Goal: Navigation & Orientation: Find specific page/section

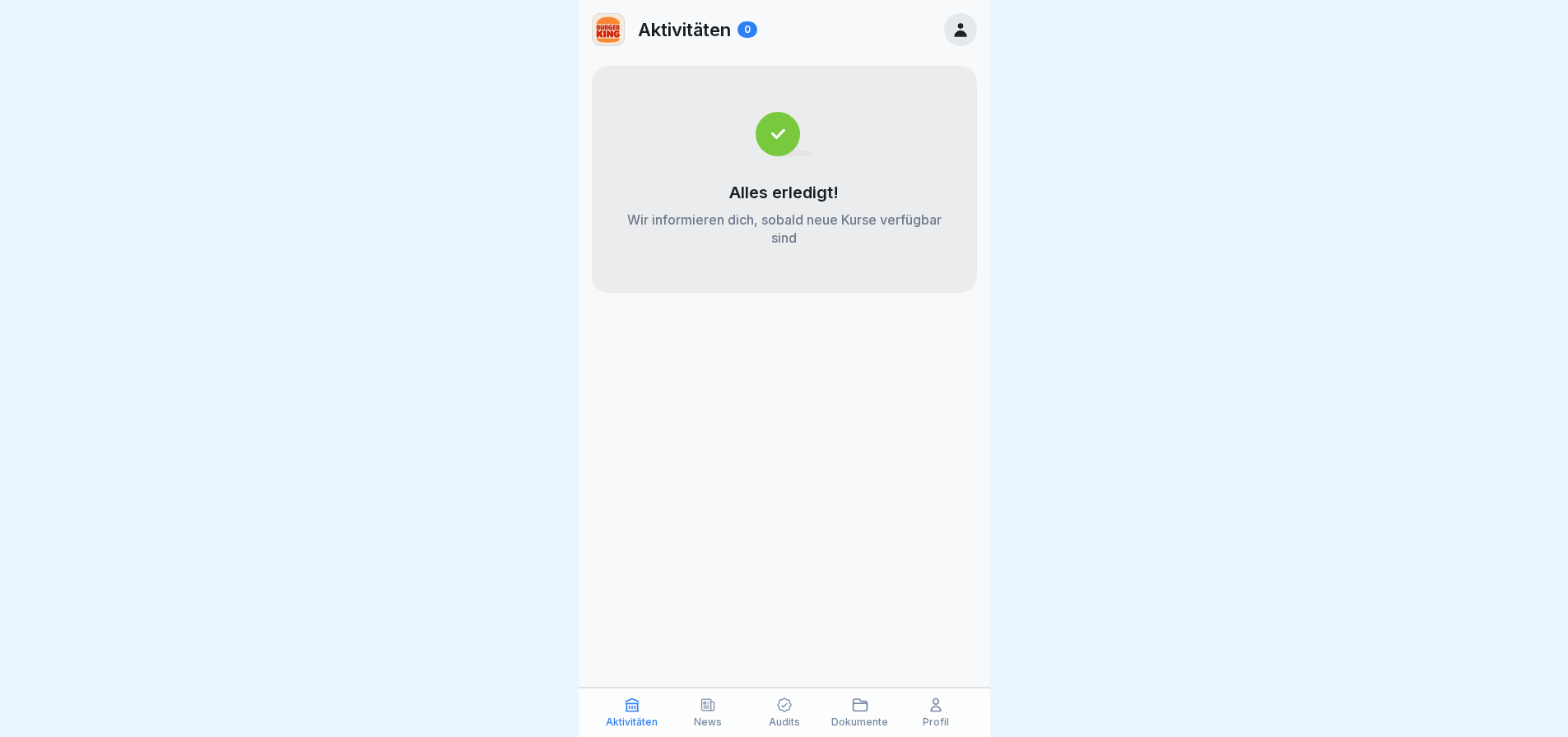
click at [712, 719] on p "News" at bounding box center [708, 722] width 28 height 12
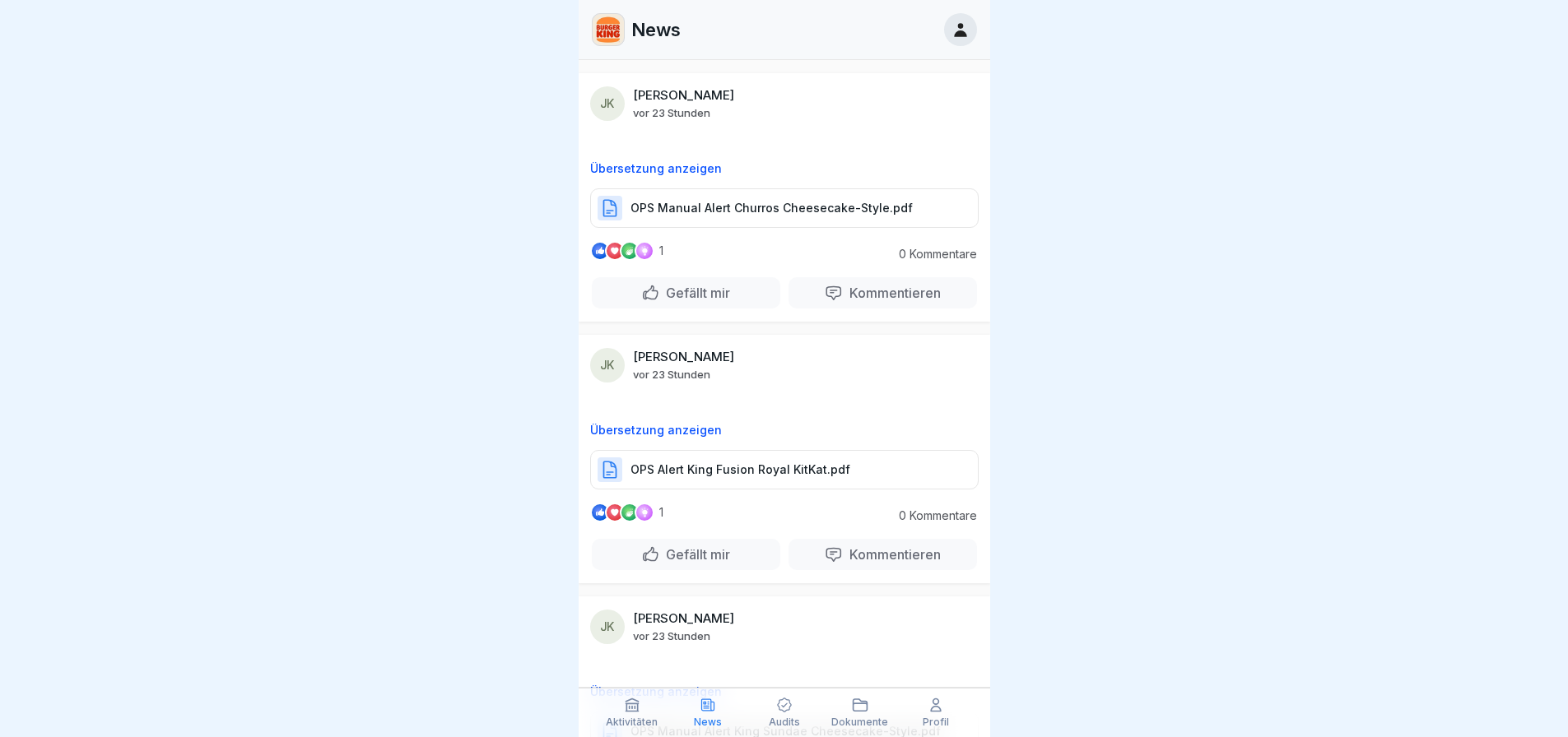
click at [847, 724] on p "Dokumente" at bounding box center [860, 722] width 57 height 12
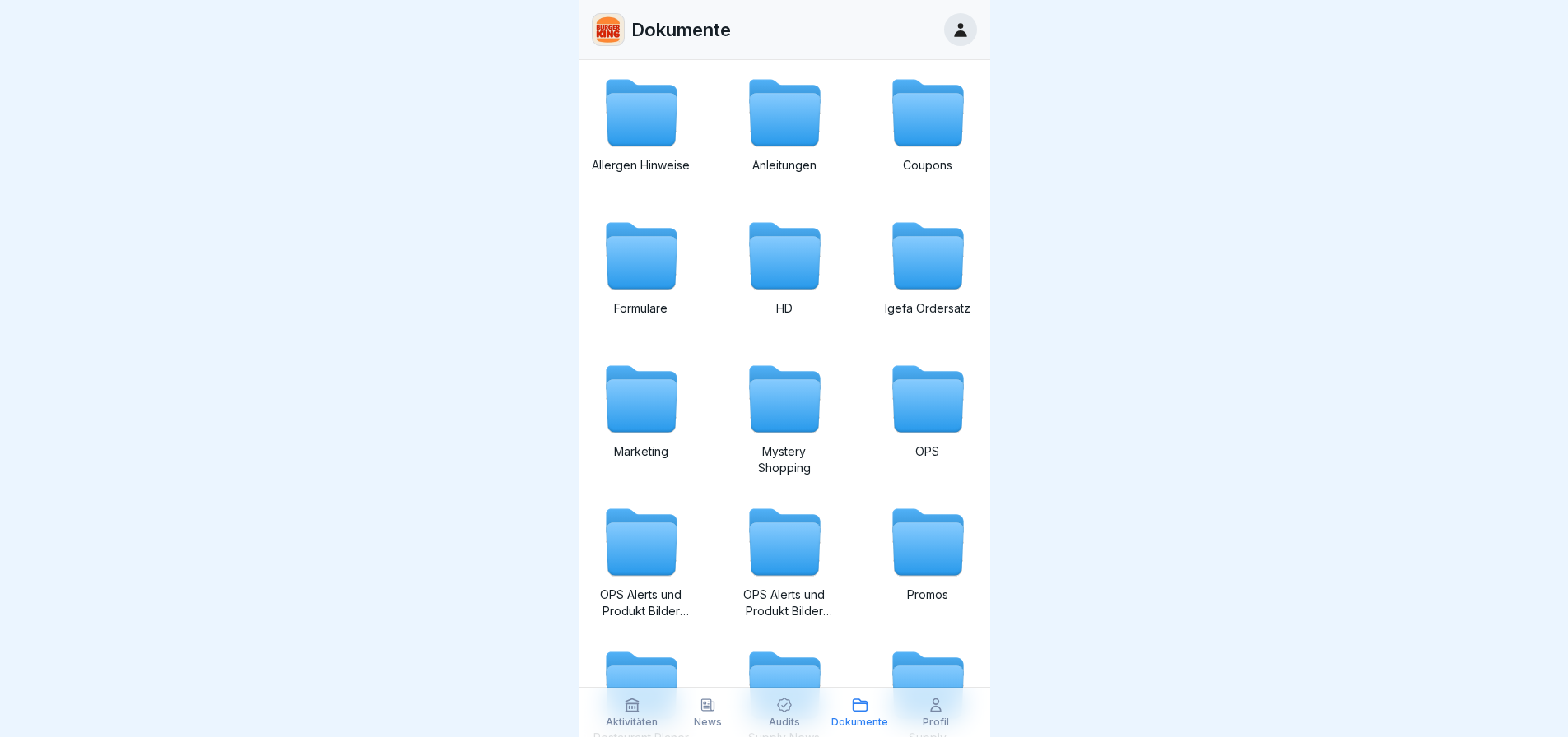
click at [934, 112] on icon at bounding box center [927, 119] width 71 height 52
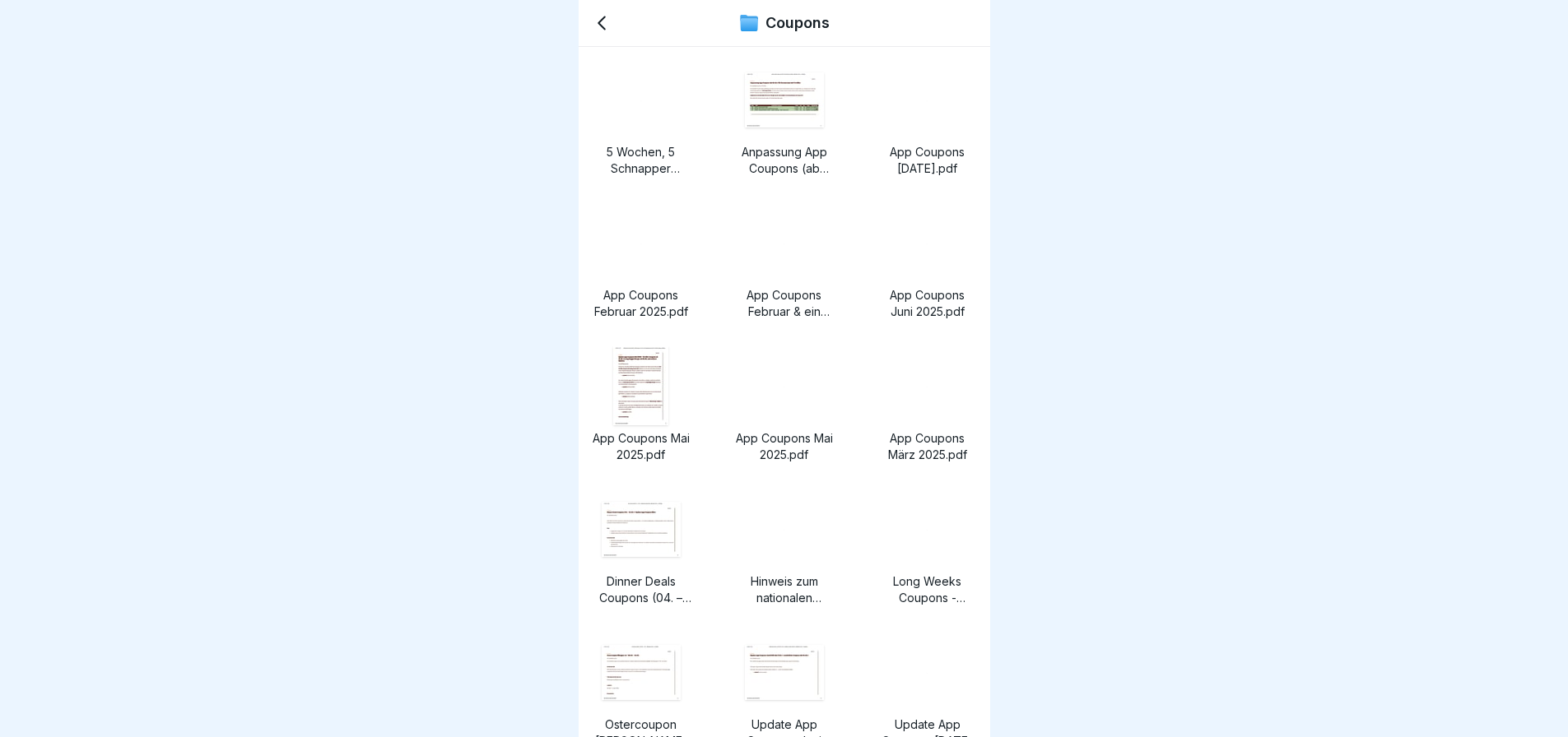
click at [641, 100] on img at bounding box center [641, 100] width 1 height 1
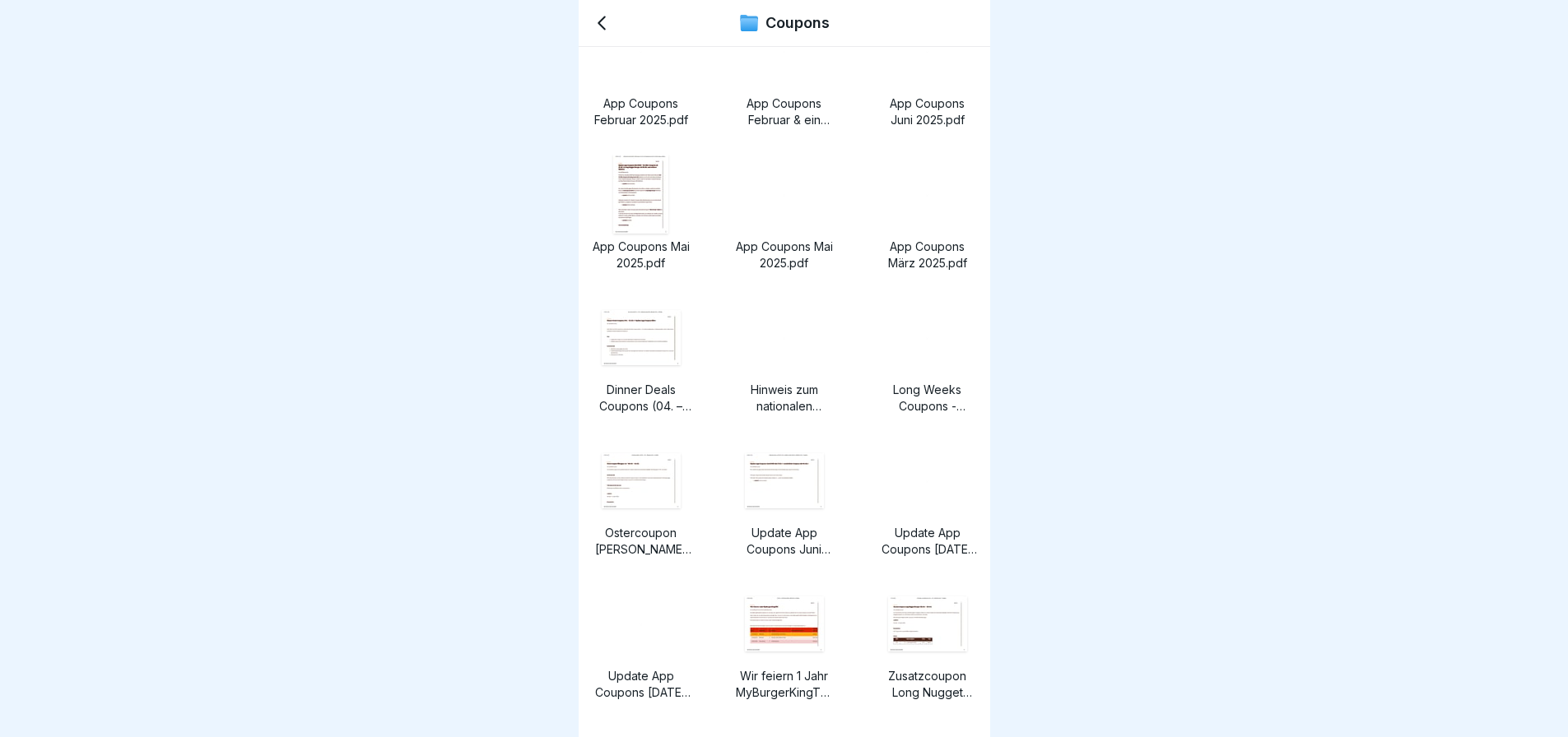
scroll to position [244, 0]
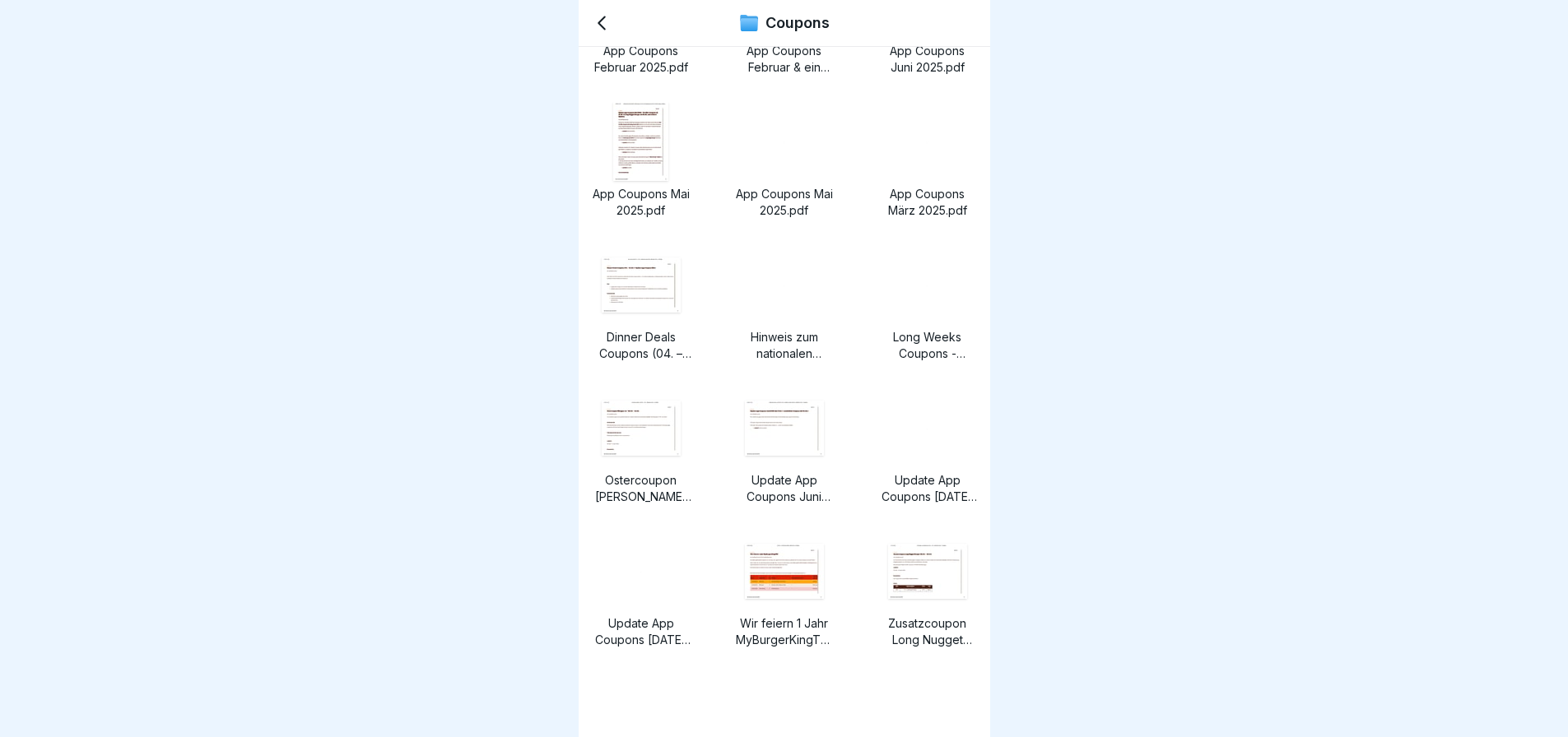
click at [902, 576] on img at bounding box center [927, 571] width 79 height 55
click at [612, 9] on div "Coupons" at bounding box center [784, 24] width 412 height 47
click at [602, 24] on icon at bounding box center [602, 23] width 20 height 20
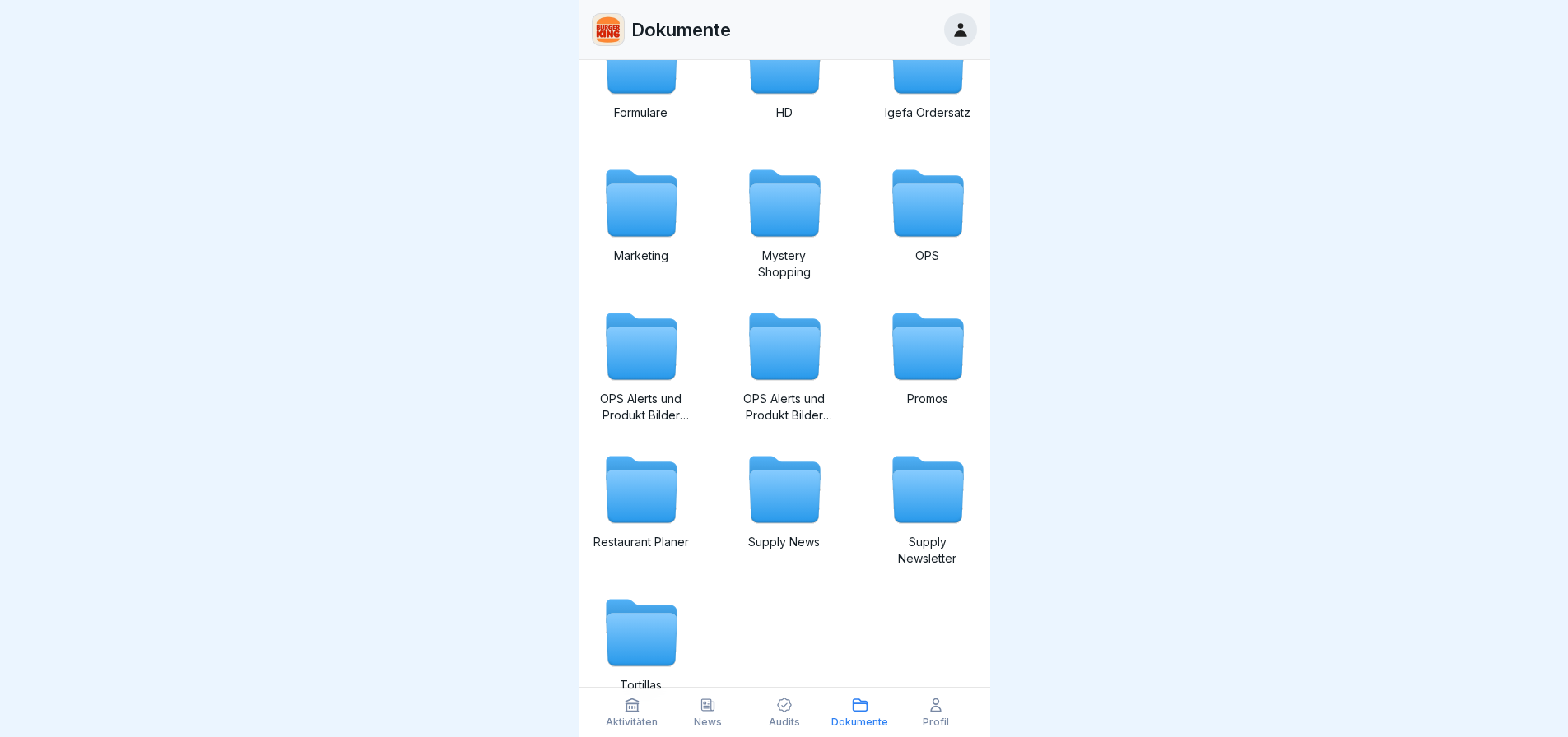
scroll to position [247, 0]
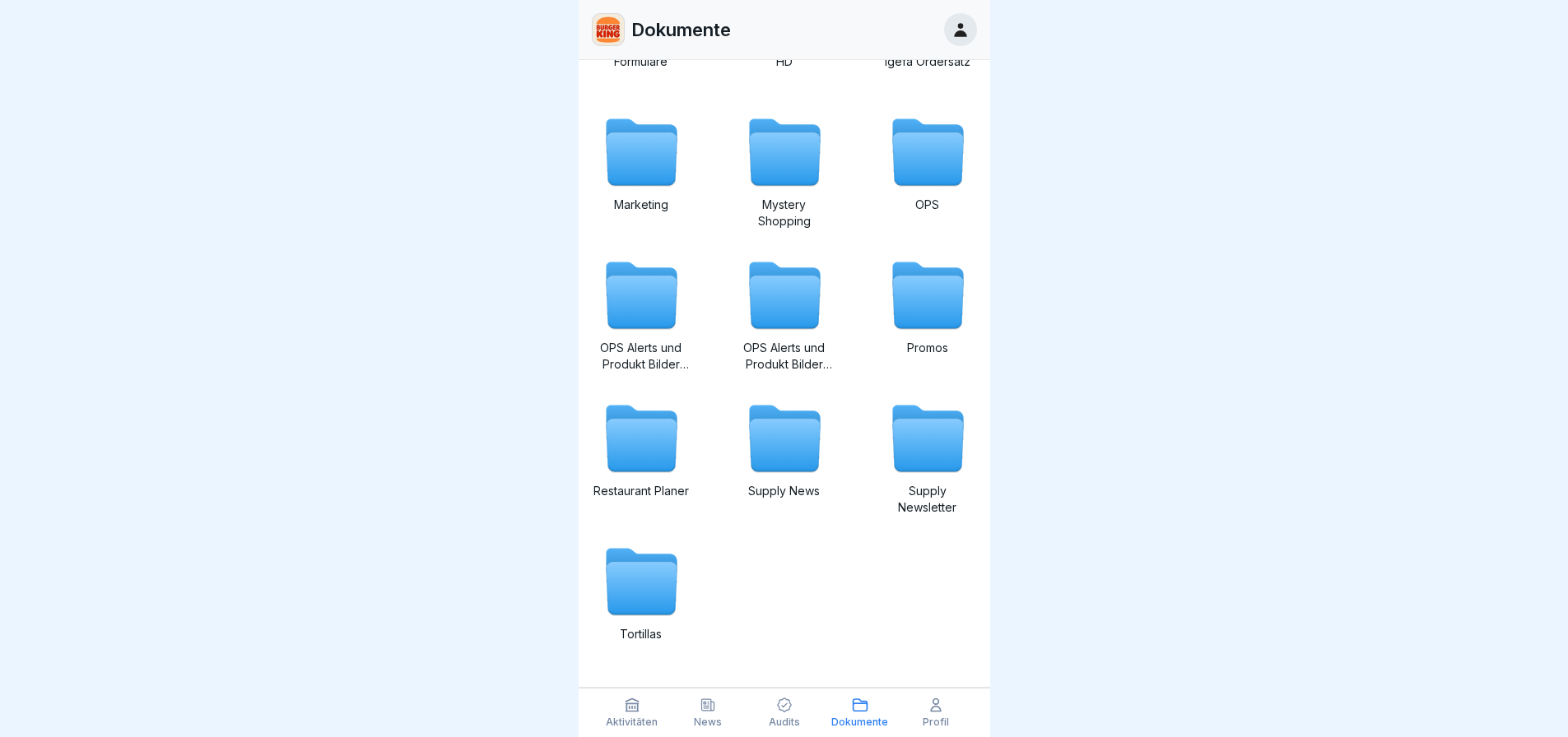
click at [666, 432] on icon at bounding box center [642, 445] width 71 height 52
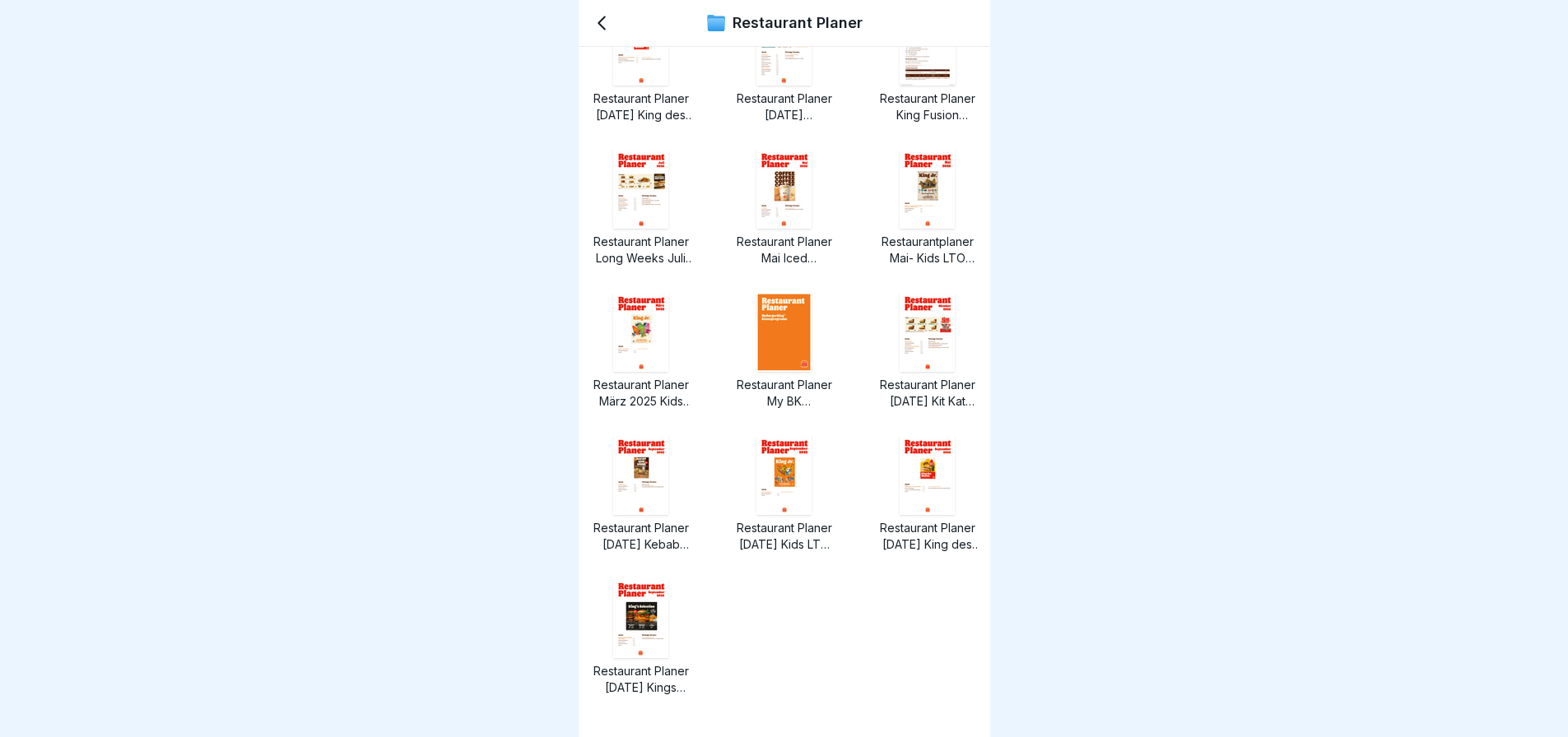
scroll to position [387, 0]
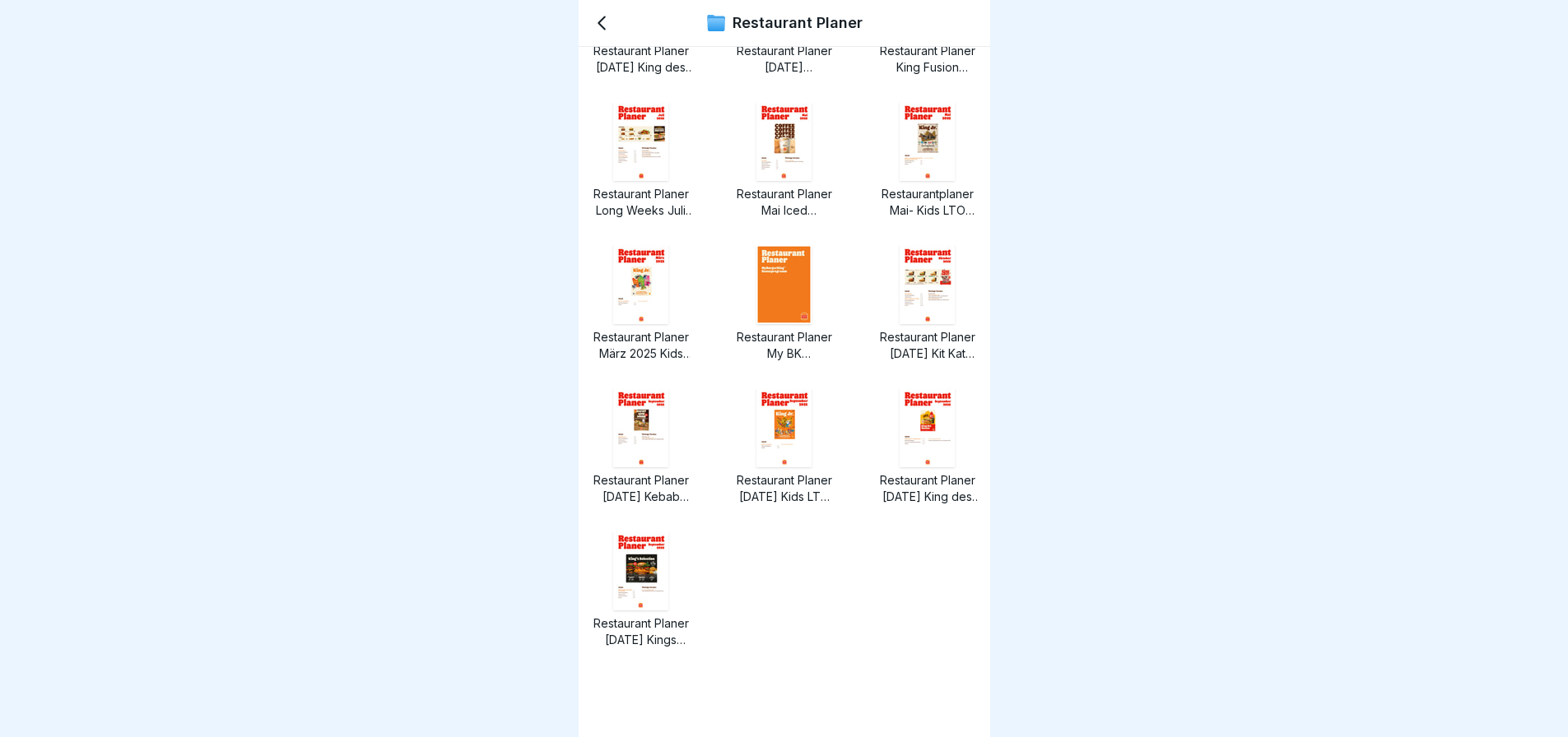
click at [907, 414] on img at bounding box center [927, 428] width 55 height 79
click at [699, 549] on div "Restaurant Planer [DATE] Doritos.pdf Restaurant Planer [DATE] Frickles und [GEO…" at bounding box center [784, 198] width 385 height 1051
click at [651, 560] on img at bounding box center [641, 571] width 55 height 79
